Goal: Information Seeking & Learning: Check status

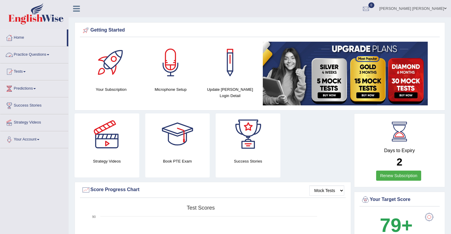
click at [22, 72] on link "Tests" at bounding box center [34, 71] width 68 height 15
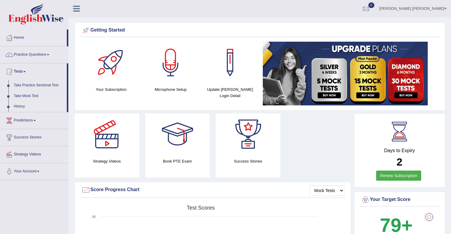
drag, startPoint x: 20, startPoint y: 106, endPoint x: 38, endPoint y: 103, distance: 18.1
click at [20, 106] on link "History" at bounding box center [39, 106] width 56 height 11
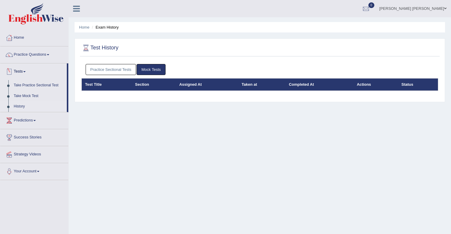
click at [116, 73] on link "Practice Sectional Tests" at bounding box center [111, 69] width 51 height 11
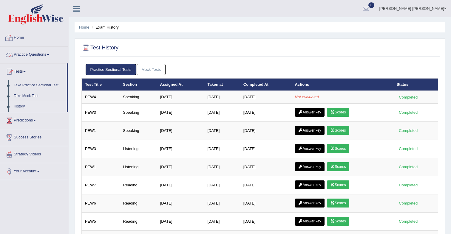
click at [25, 41] on link "Home" at bounding box center [34, 37] width 68 height 15
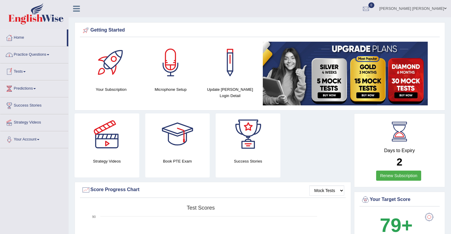
click at [22, 73] on link "Tests" at bounding box center [34, 71] width 68 height 15
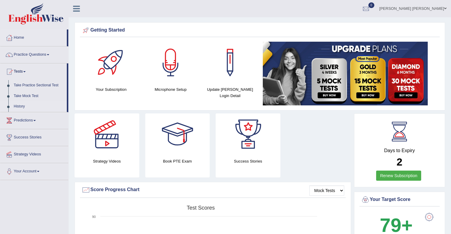
click at [18, 105] on link "History" at bounding box center [39, 106] width 56 height 11
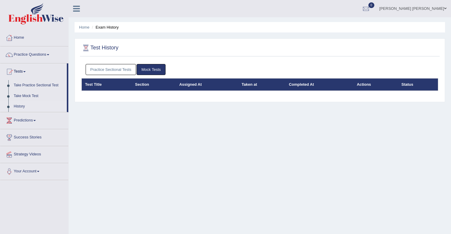
click at [103, 68] on link "Practice Sectional Tests" at bounding box center [111, 69] width 51 height 11
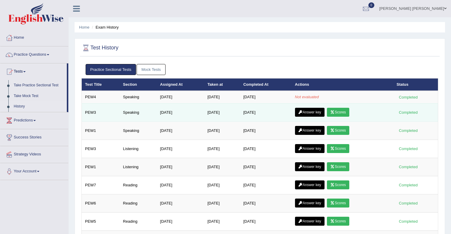
click at [340, 113] on link "Scores" at bounding box center [338, 112] width 22 height 9
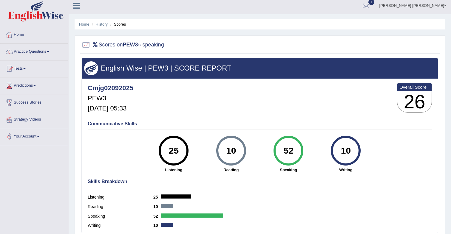
click at [375, 11] on link "1" at bounding box center [366, 5] width 18 height 16
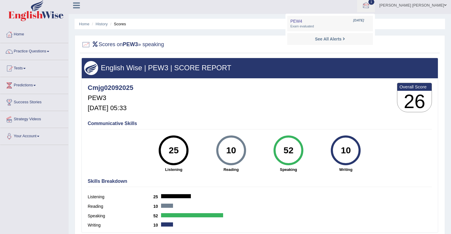
scroll to position [4, 0]
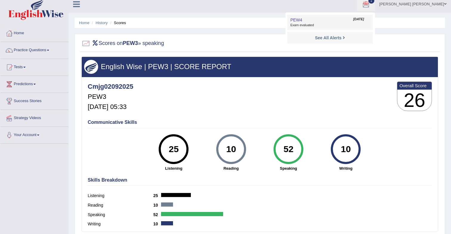
click at [317, 25] on span "Exam evaluated" at bounding box center [329, 25] width 79 height 5
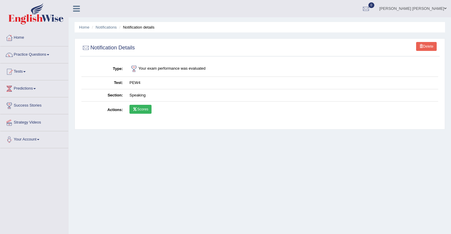
click at [142, 109] on link "Scores" at bounding box center [140, 109] width 22 height 9
click at [21, 37] on link "Home" at bounding box center [34, 37] width 68 height 15
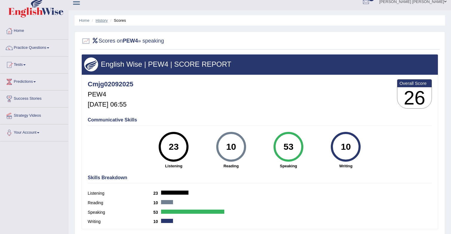
scroll to position [2, 0]
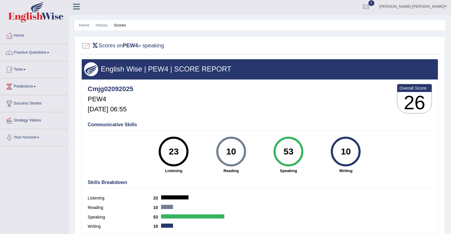
click at [104, 21] on ul "Home History Scores" at bounding box center [260, 25] width 370 height 10
click at [102, 24] on link "History" at bounding box center [102, 25] width 12 height 4
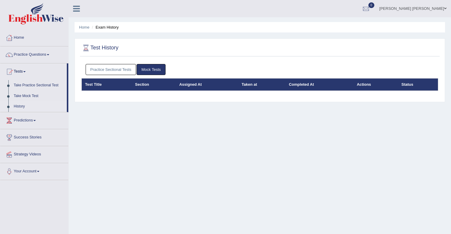
drag, startPoint x: 116, startPoint y: 72, endPoint x: 118, endPoint y: 74, distance: 3.1
click at [116, 72] on link "Practice Sectional Tests" at bounding box center [111, 69] width 51 height 11
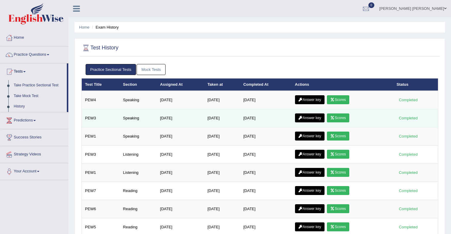
click at [346, 120] on link "Scores" at bounding box center [338, 118] width 22 height 9
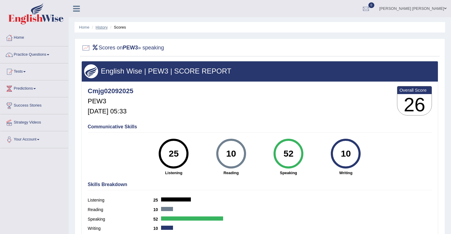
click at [103, 29] on link "History" at bounding box center [102, 27] width 12 height 4
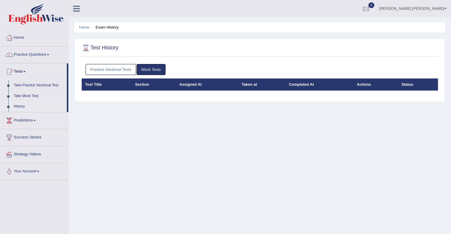
click at [115, 72] on link "Practice Sectional Tests" at bounding box center [111, 69] width 51 height 11
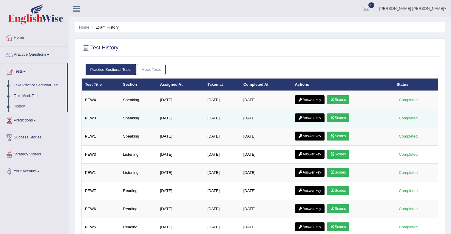
click at [308, 119] on link "Answer key" at bounding box center [310, 118] width 30 height 9
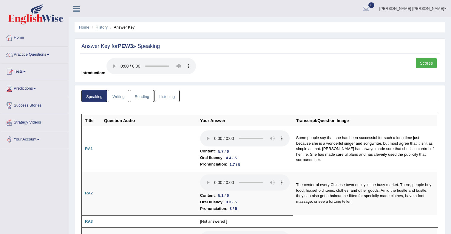
click at [99, 25] on link "History" at bounding box center [102, 27] width 12 height 4
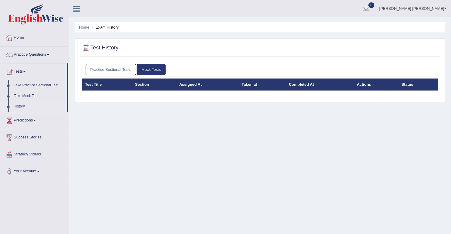
click at [121, 68] on link "Practice Sectional Tests" at bounding box center [111, 69] width 51 height 11
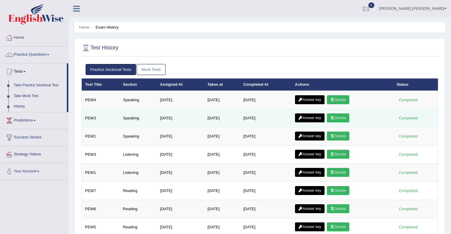
click at [340, 117] on link "Scores" at bounding box center [338, 118] width 22 height 9
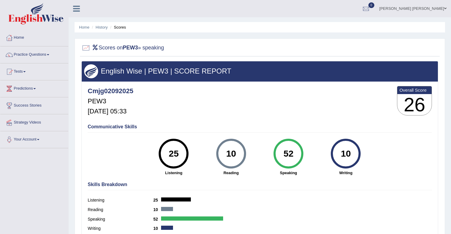
drag, startPoint x: 105, startPoint y: 27, endPoint x: 115, endPoint y: 34, distance: 12.6
click at [104, 27] on link "History" at bounding box center [102, 27] width 12 height 4
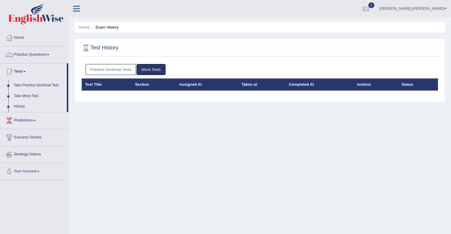
click at [113, 67] on link "Practice Sectional Tests" at bounding box center [111, 69] width 51 height 11
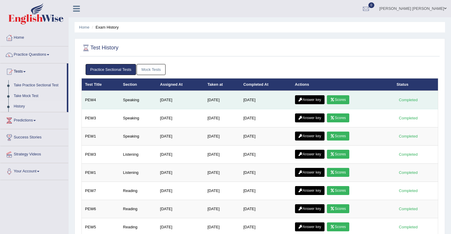
click at [340, 102] on link "Scores" at bounding box center [338, 99] width 22 height 9
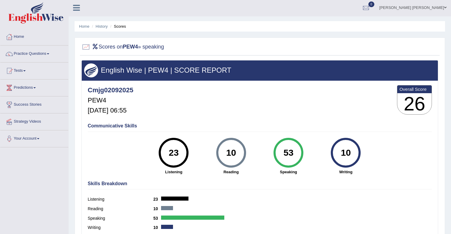
scroll to position [4, 0]
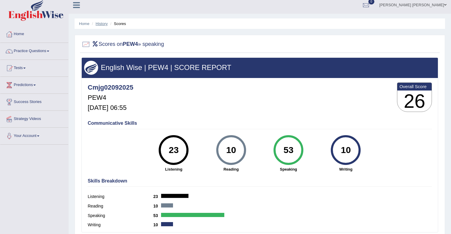
click at [104, 25] on link "History" at bounding box center [102, 23] width 12 height 4
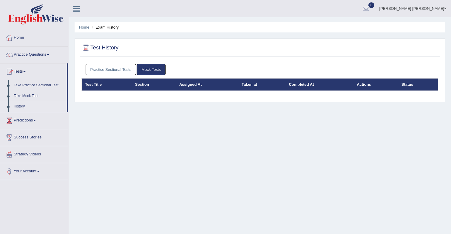
click at [128, 69] on link "Practice Sectional Tests" at bounding box center [111, 69] width 51 height 11
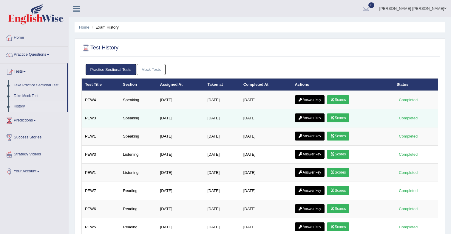
click at [339, 117] on link "Scores" at bounding box center [338, 118] width 22 height 9
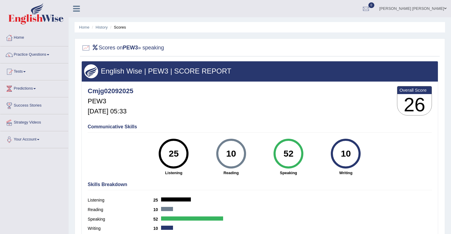
scroll to position [1, 0]
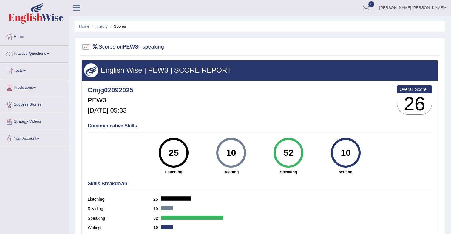
click at [86, 30] on ul "Home History Scores" at bounding box center [260, 26] width 370 height 10
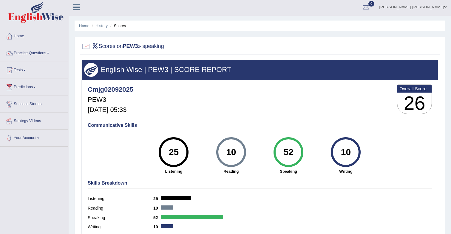
scroll to position [0, 0]
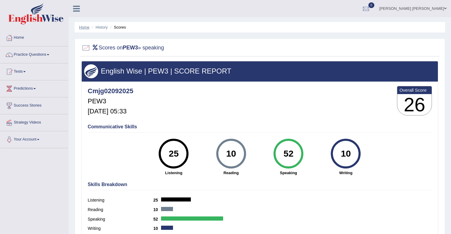
click at [86, 29] on link "Home" at bounding box center [84, 27] width 10 height 4
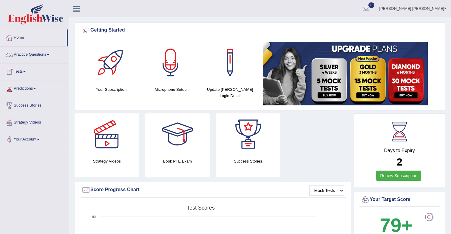
click at [26, 72] on span at bounding box center [24, 71] width 2 height 1
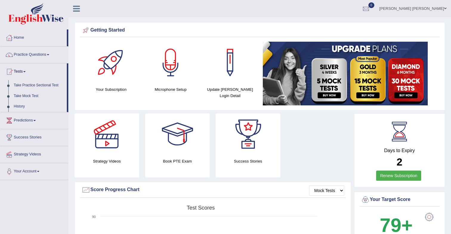
drag, startPoint x: 23, startPoint y: 106, endPoint x: 29, endPoint y: 104, distance: 6.1
click at [23, 106] on link "History" at bounding box center [39, 106] width 56 height 11
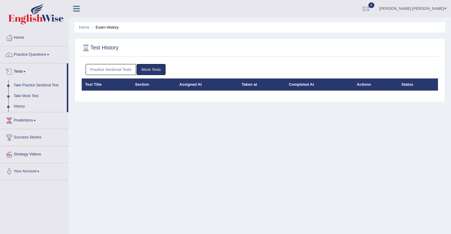
click at [108, 69] on link "Practice Sectional Tests" at bounding box center [111, 69] width 51 height 11
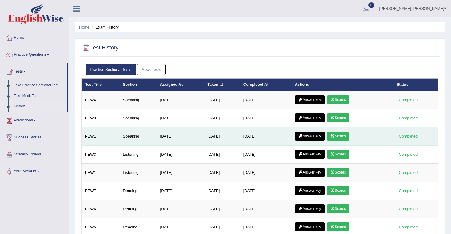
click at [338, 138] on link "Scores" at bounding box center [338, 136] width 22 height 9
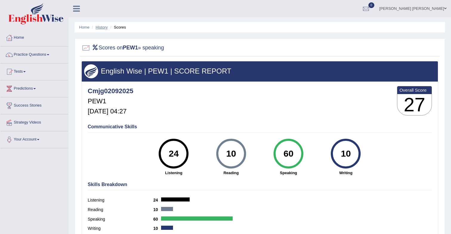
click at [100, 27] on link "History" at bounding box center [102, 27] width 12 height 4
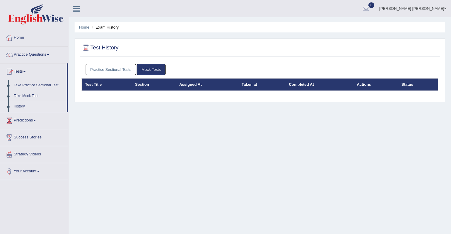
click at [125, 71] on link "Practice Sectional Tests" at bounding box center [111, 69] width 51 height 11
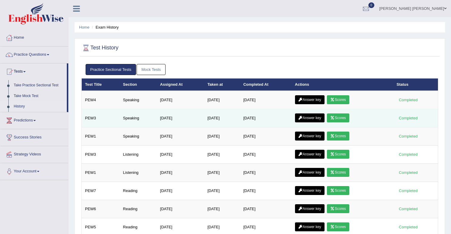
click at [340, 117] on link "Scores" at bounding box center [338, 118] width 22 height 9
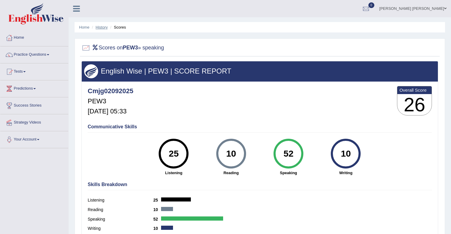
click at [104, 28] on link "History" at bounding box center [102, 27] width 12 height 4
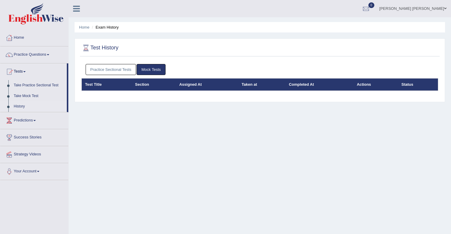
click at [116, 72] on link "Practice Sectional Tests" at bounding box center [111, 69] width 51 height 11
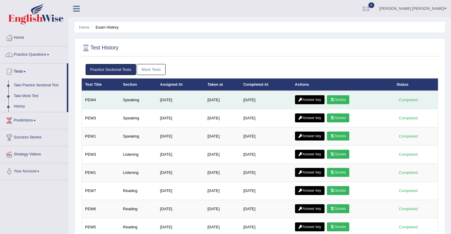
click at [312, 98] on link "Answer key" at bounding box center [310, 99] width 30 height 9
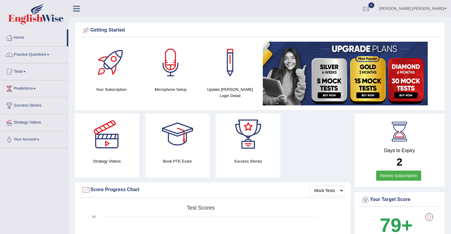
click at [440, 11] on link "[PERSON_NAME] [PERSON_NAME]" at bounding box center [413, 8] width 76 height 16
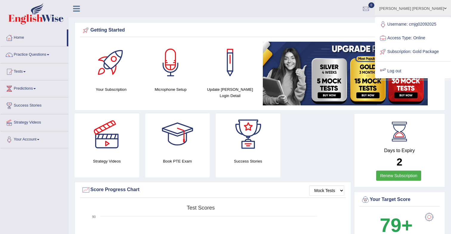
click at [407, 78] on link "Log out" at bounding box center [412, 71] width 75 height 14
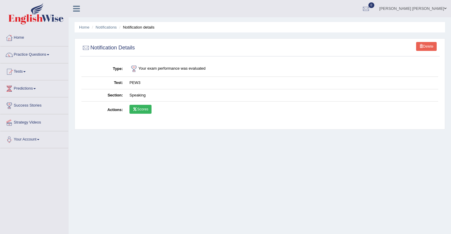
click at [424, 7] on link "[PERSON_NAME] [PERSON_NAME]" at bounding box center [413, 8] width 76 height 16
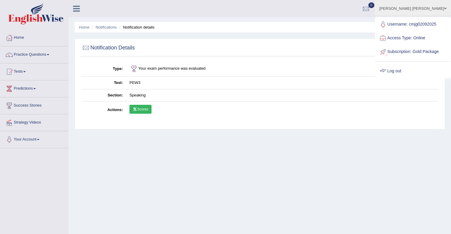
click at [400, 78] on link "Log out" at bounding box center [412, 71] width 75 height 14
